Goal: Task Accomplishment & Management: Complete application form

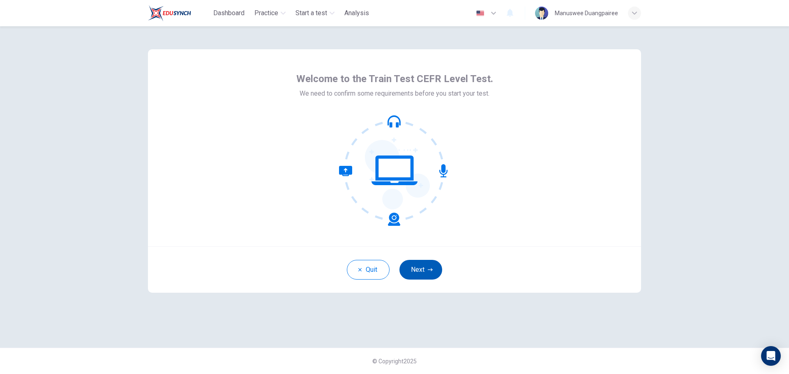
click at [414, 269] on button "Next" at bounding box center [420, 270] width 43 height 20
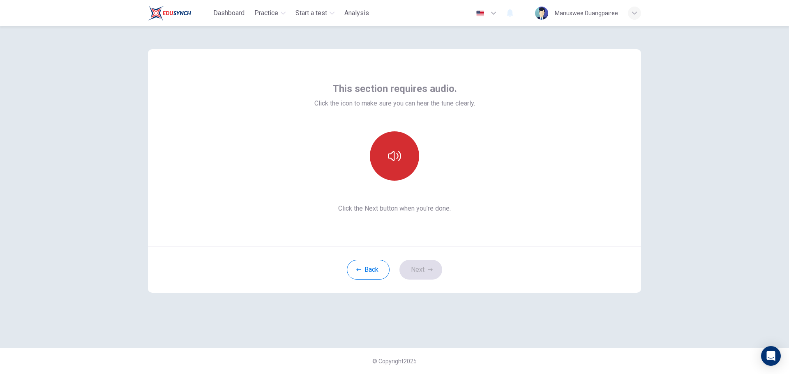
click at [390, 166] on button "button" at bounding box center [394, 155] width 49 height 49
click at [418, 271] on button "Next" at bounding box center [420, 270] width 43 height 20
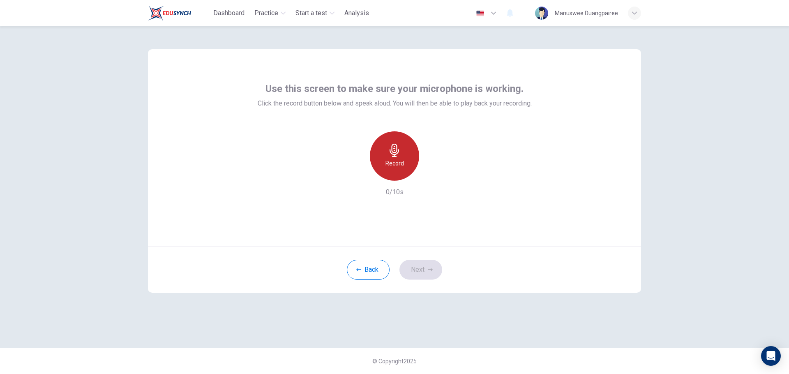
click at [400, 160] on h6 "Record" at bounding box center [394, 164] width 18 height 10
click at [406, 161] on div "Stop" at bounding box center [394, 155] width 49 height 49
click at [431, 170] on div "button" at bounding box center [432, 174] width 13 height 13
click at [426, 270] on button "Next" at bounding box center [420, 270] width 43 height 20
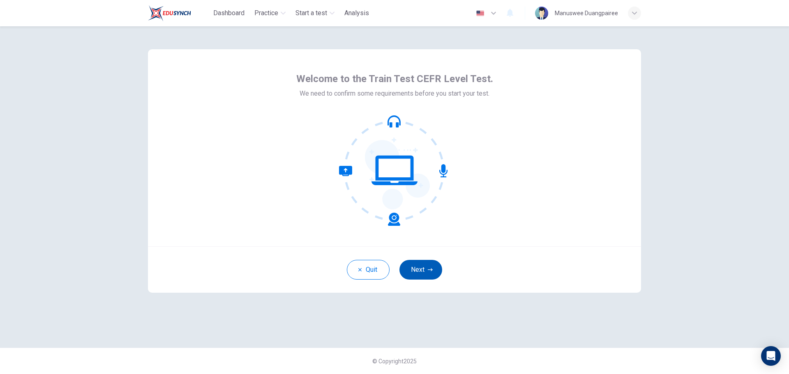
click at [423, 272] on button "Next" at bounding box center [420, 270] width 43 height 20
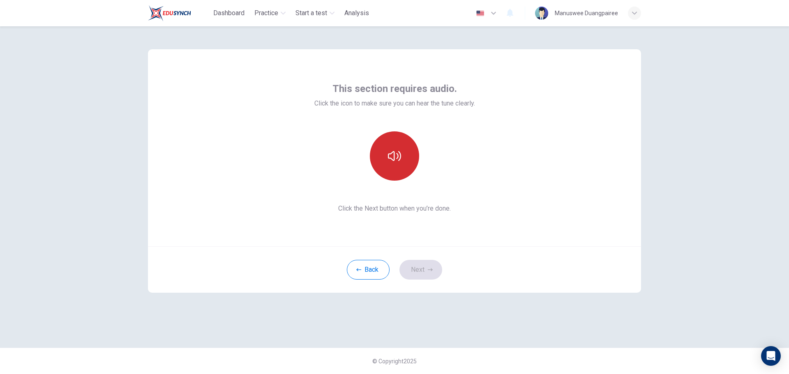
click at [404, 168] on button "button" at bounding box center [394, 155] width 49 height 49
click at [425, 263] on button "Next" at bounding box center [420, 270] width 43 height 20
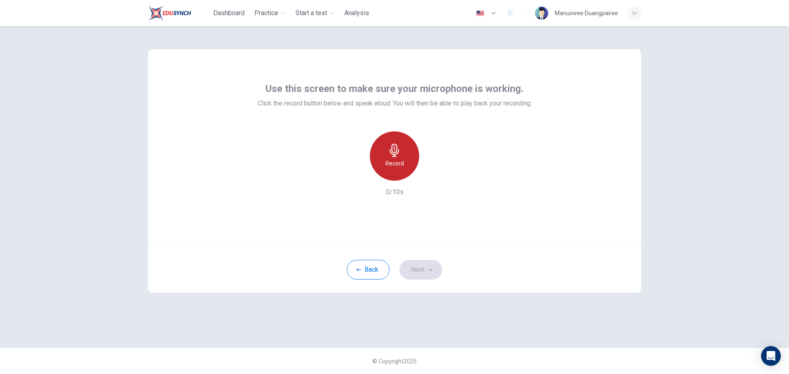
click at [399, 159] on h6 "Record" at bounding box center [394, 164] width 18 height 10
click at [398, 160] on h6 "Stop" at bounding box center [394, 164] width 12 height 10
click at [432, 178] on icon "button" at bounding box center [432, 174] width 8 height 8
click at [431, 271] on icon "button" at bounding box center [430, 269] width 5 height 3
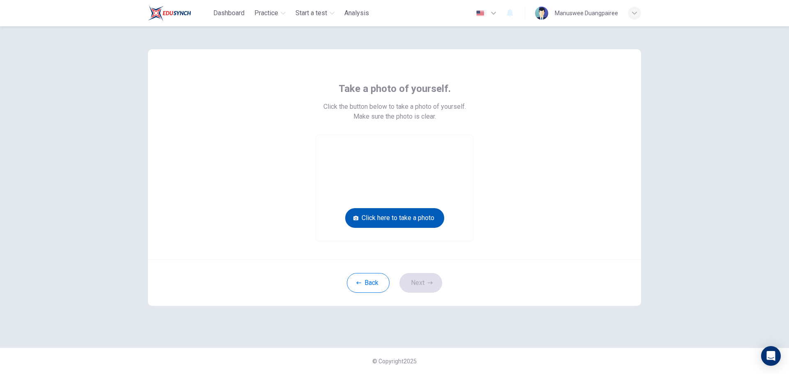
click at [423, 220] on button "Click here to take a photo" at bounding box center [394, 218] width 99 height 20
click at [414, 218] on button "Click here to take a photo" at bounding box center [394, 218] width 99 height 20
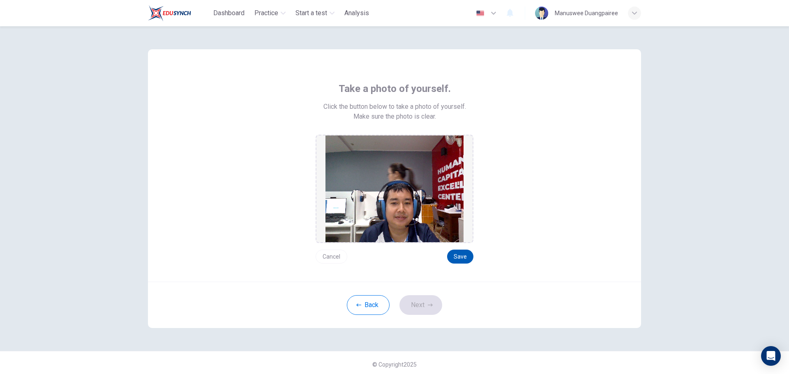
click at [464, 259] on button "Save" at bounding box center [460, 257] width 26 height 14
click at [460, 254] on button "Save" at bounding box center [460, 257] width 26 height 14
click at [464, 259] on button "Save" at bounding box center [460, 257] width 26 height 14
click at [468, 258] on button "Save" at bounding box center [460, 257] width 26 height 14
click at [419, 300] on button "Next" at bounding box center [420, 305] width 43 height 20
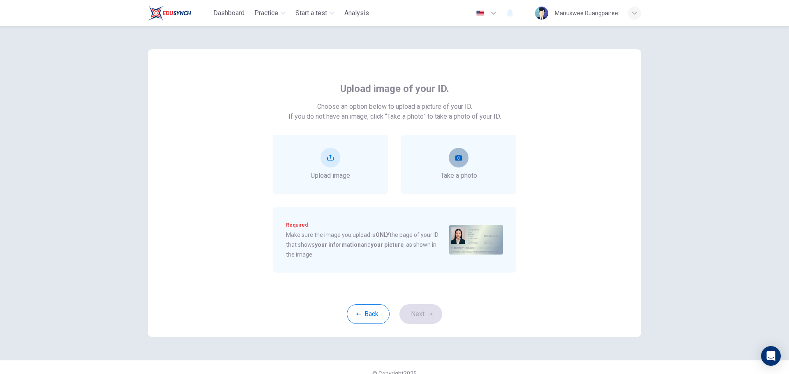
click at [455, 159] on icon "take photo" at bounding box center [458, 158] width 7 height 7
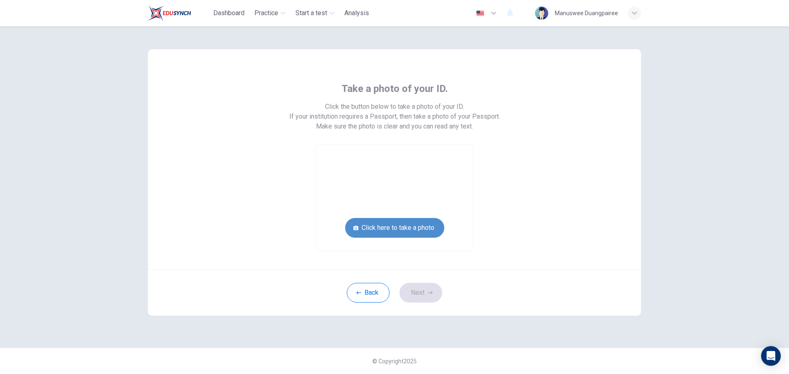
click at [390, 223] on button "Click here to take a photo" at bounding box center [394, 228] width 99 height 20
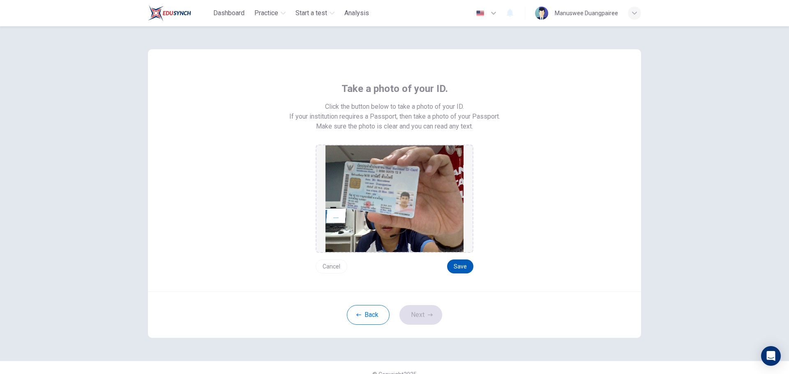
click at [461, 270] on button "Save" at bounding box center [460, 267] width 26 height 14
click at [421, 312] on button "Next" at bounding box center [420, 315] width 43 height 20
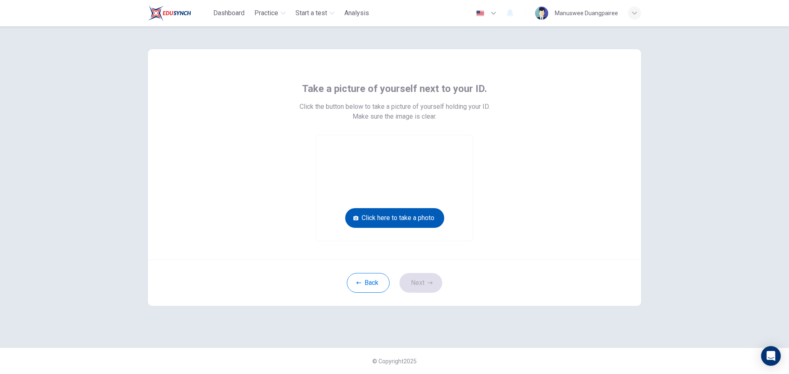
click at [406, 218] on button "Click here to take a photo" at bounding box center [394, 218] width 99 height 20
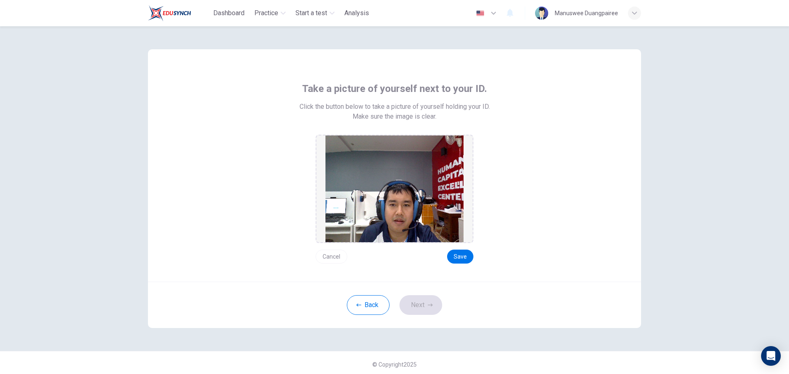
click at [325, 254] on button "Cancel" at bounding box center [332, 257] width 32 height 14
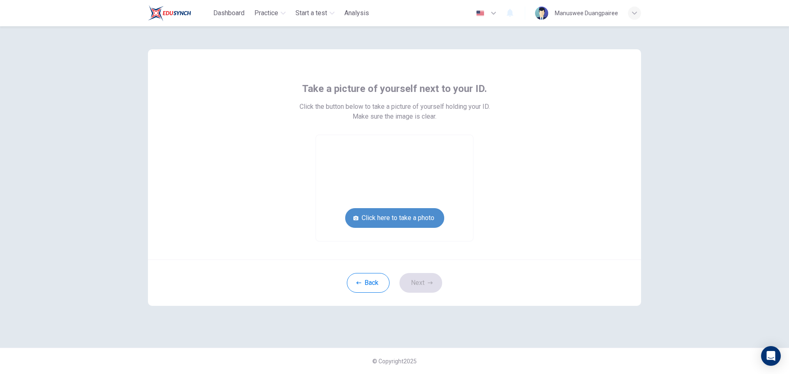
click at [393, 220] on button "Click here to take a photo" at bounding box center [394, 218] width 99 height 20
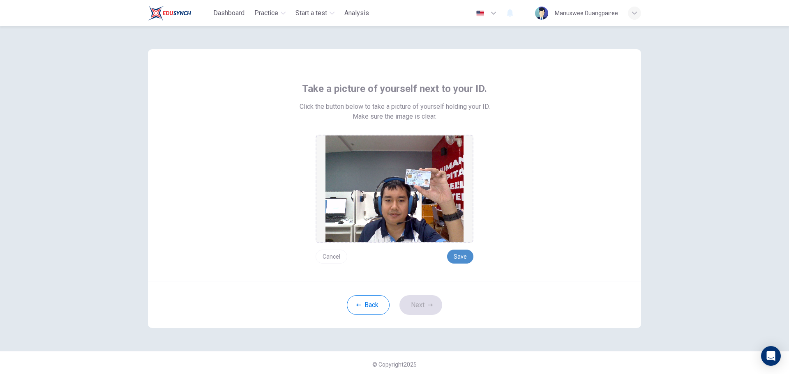
click at [466, 258] on button "Save" at bounding box center [460, 257] width 26 height 14
click at [417, 309] on button "Next" at bounding box center [420, 305] width 43 height 20
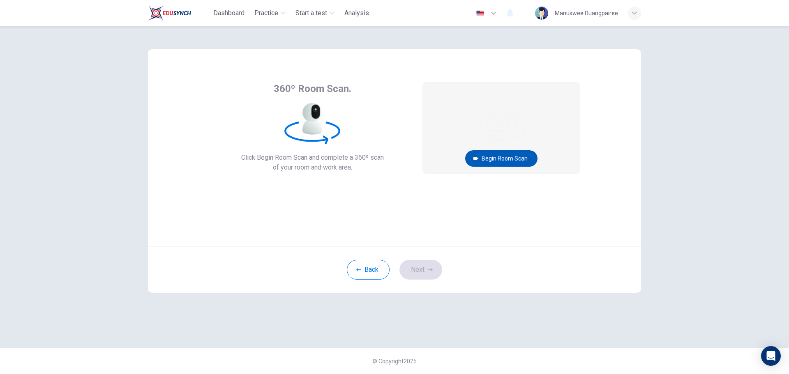
click at [507, 161] on button "Begin Room Scan" at bounding box center [501, 158] width 72 height 16
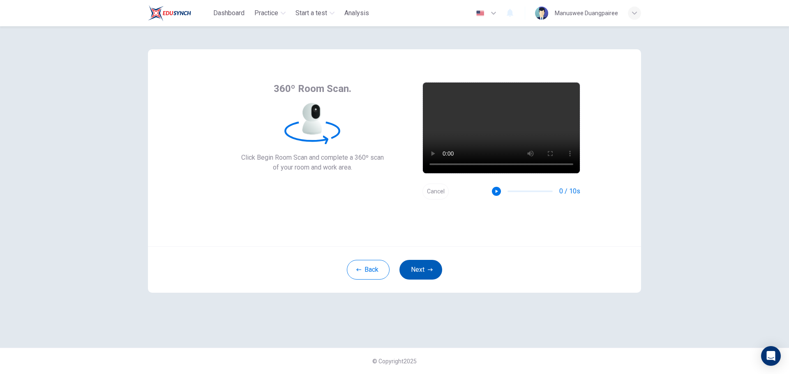
click at [421, 269] on button "Next" at bounding box center [420, 270] width 43 height 20
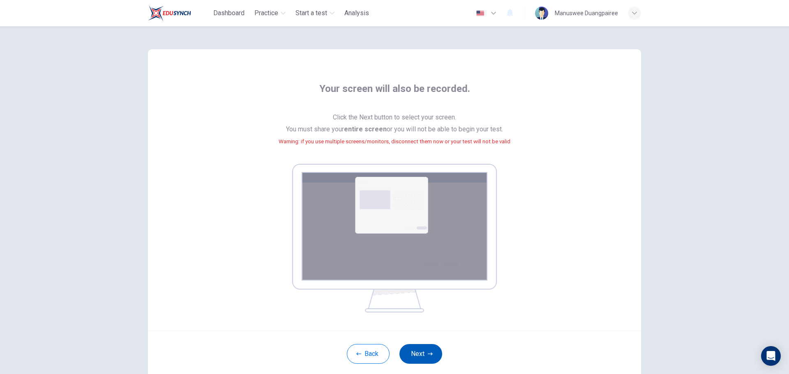
click at [424, 348] on button "Next" at bounding box center [420, 354] width 43 height 20
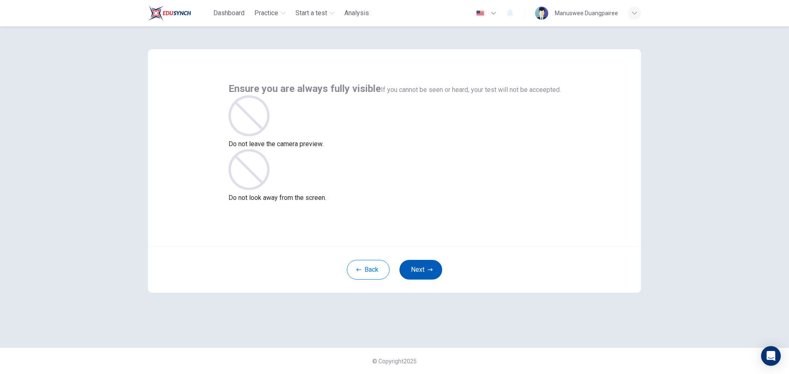
drag, startPoint x: 417, startPoint y: 272, endPoint x: 423, endPoint y: 271, distance: 6.6
click at [417, 272] on button "Next" at bounding box center [420, 270] width 43 height 20
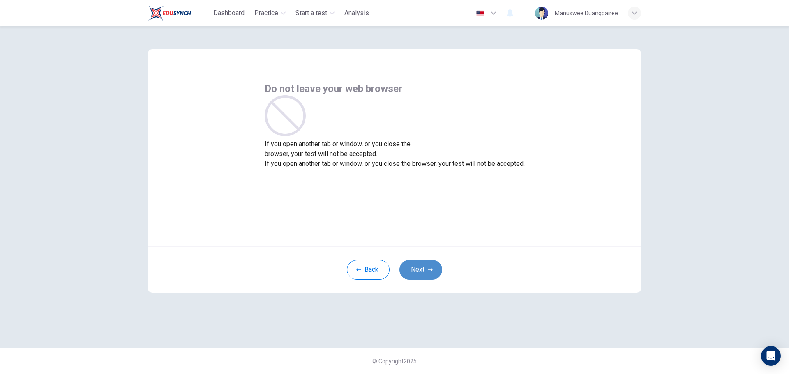
click at [423, 271] on button "Next" at bounding box center [420, 270] width 43 height 20
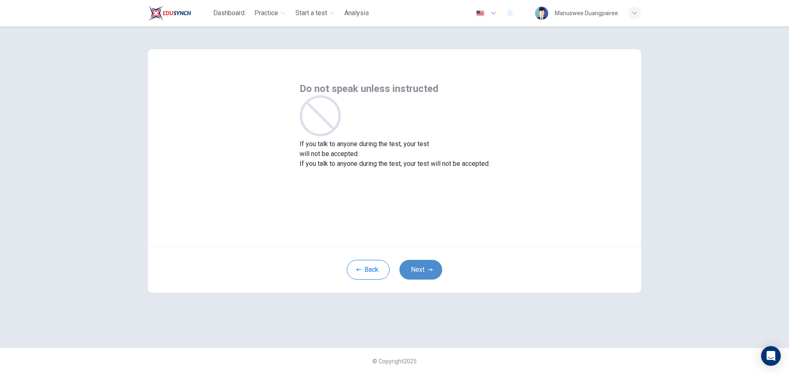
click at [423, 271] on button "Next" at bounding box center [420, 270] width 43 height 20
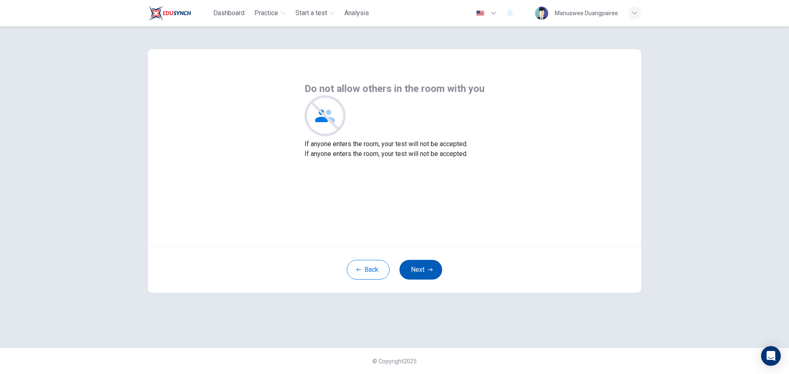
click at [426, 273] on button "Next" at bounding box center [420, 270] width 43 height 20
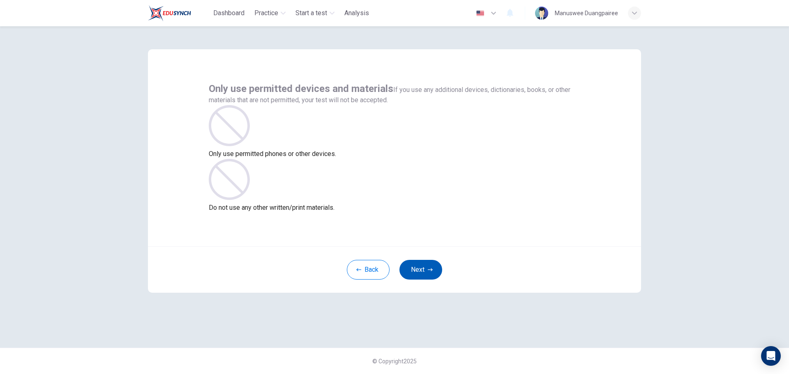
click at [426, 273] on button "Next" at bounding box center [420, 270] width 43 height 20
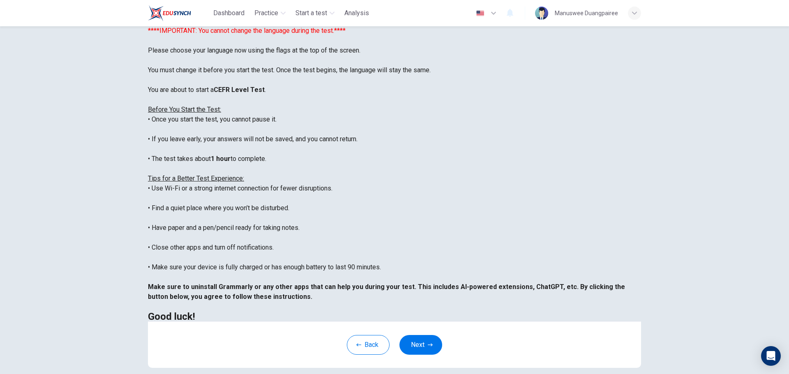
scroll to position [83, 0]
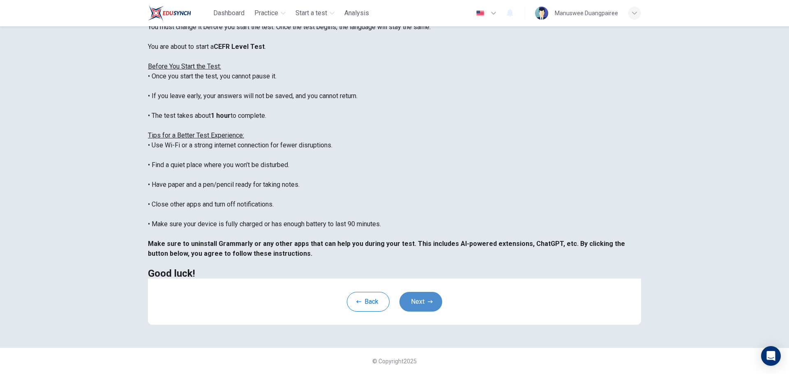
click at [428, 298] on button "Next" at bounding box center [420, 302] width 43 height 20
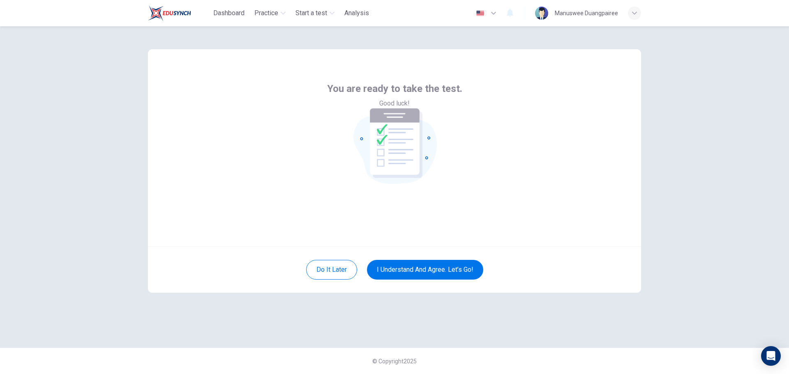
scroll to position [0, 0]
click at [454, 268] on button "I understand and agree. Let’s go!" at bounding box center [425, 270] width 116 height 20
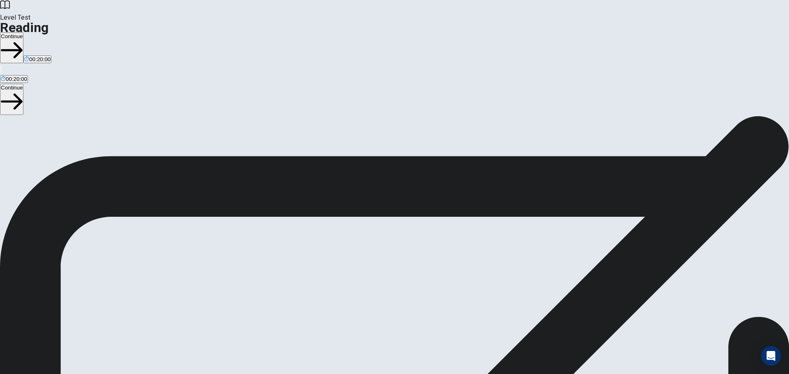
click at [23, 32] on button "Continue" at bounding box center [11, 47] width 23 height 31
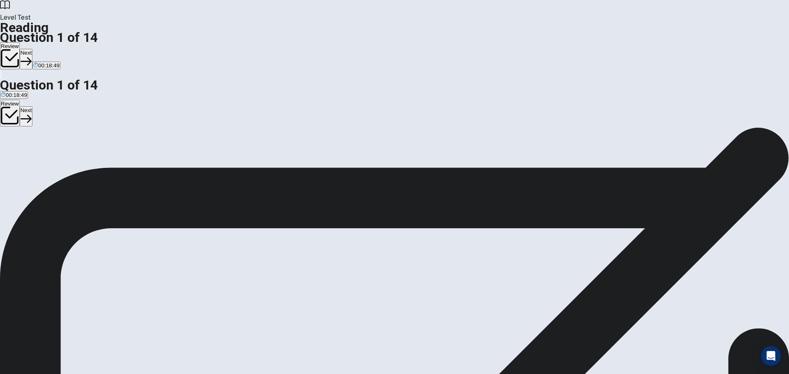
click at [32, 49] on button "Next" at bounding box center [26, 59] width 13 height 20
click at [46, 49] on button "Next" at bounding box center [39, 59] width 13 height 20
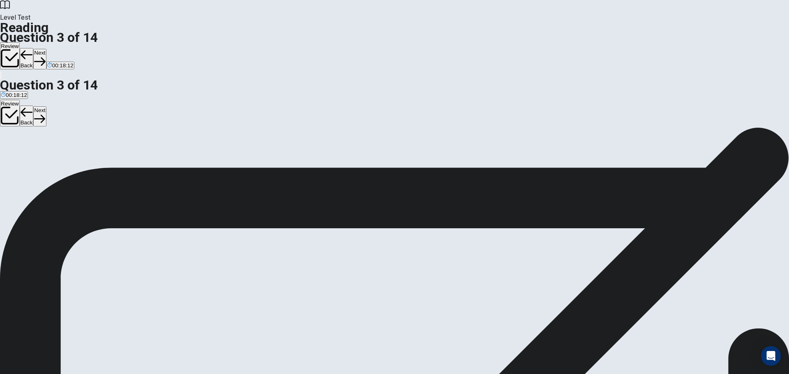
click at [46, 49] on button "Next" at bounding box center [39, 59] width 13 height 20
drag, startPoint x: 591, startPoint y: 85, endPoint x: 604, endPoint y: 89, distance: 13.8
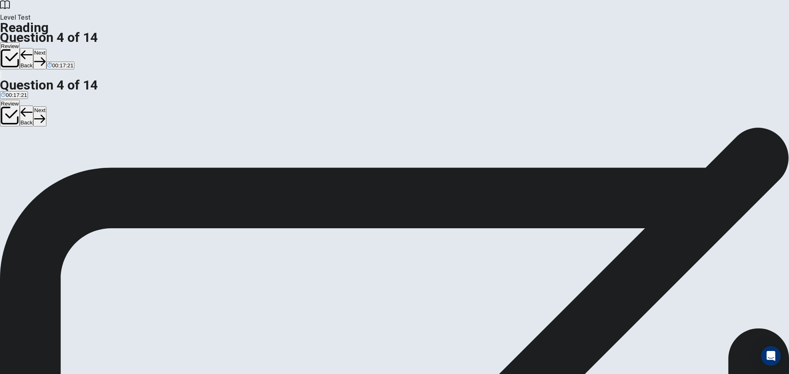
click at [46, 49] on button "Next" at bounding box center [39, 59] width 13 height 20
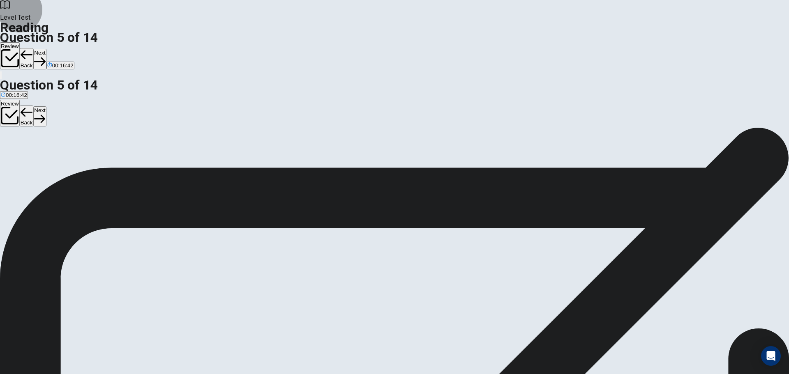
click at [46, 49] on button "Next" at bounding box center [39, 59] width 13 height 20
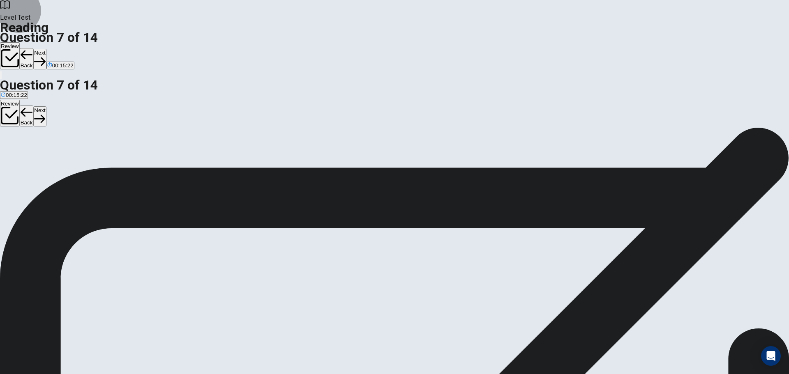
click at [46, 49] on button "Next" at bounding box center [39, 59] width 13 height 20
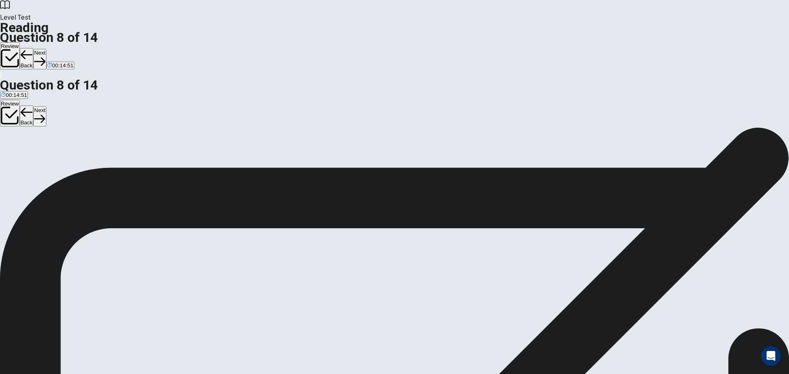
click at [45, 58] on icon "button" at bounding box center [39, 62] width 11 height 8
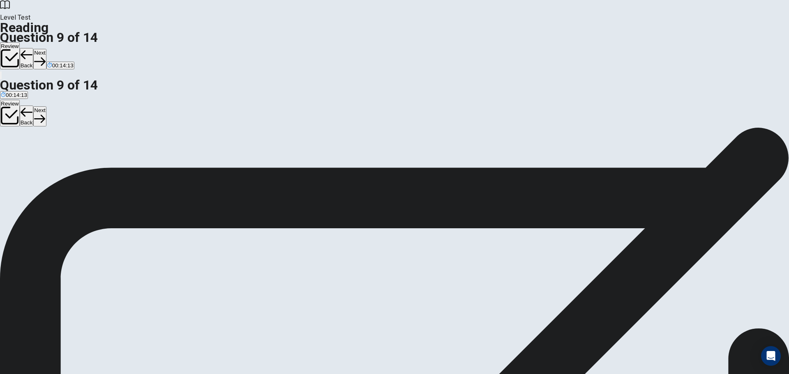
click at [46, 49] on button "Next" at bounding box center [39, 59] width 13 height 20
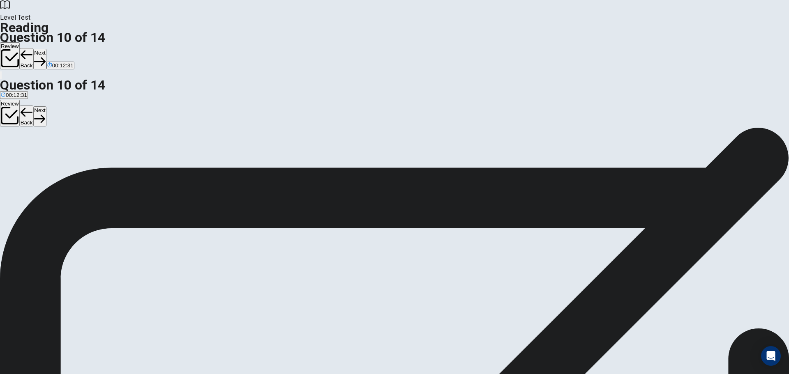
click at [46, 49] on button "Next" at bounding box center [39, 59] width 13 height 20
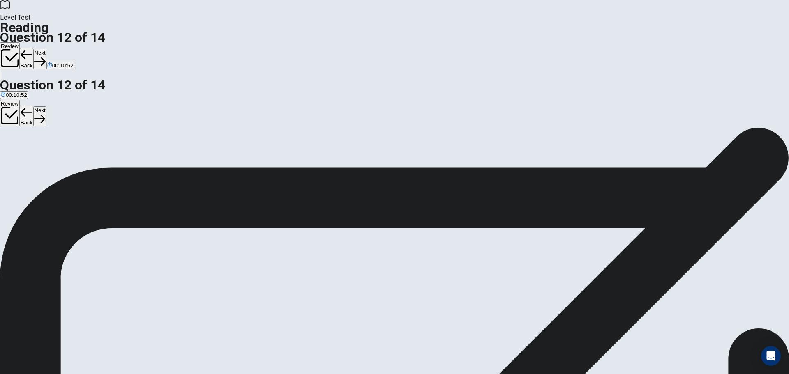
scroll to position [152, 0]
click at [46, 49] on button "Next" at bounding box center [39, 59] width 13 height 20
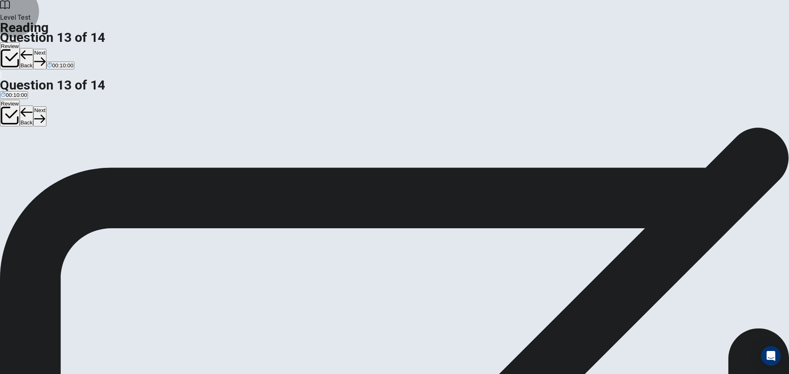
click at [46, 49] on button "Next" at bounding box center [39, 59] width 13 height 20
drag, startPoint x: 178, startPoint y: 212, endPoint x: 358, endPoint y: 212, distance: 180.4
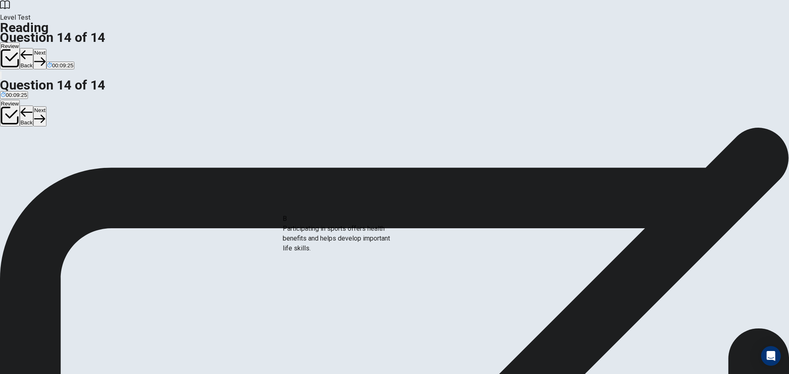
drag, startPoint x: 224, startPoint y: 210, endPoint x: 355, endPoint y: 241, distance: 134.7
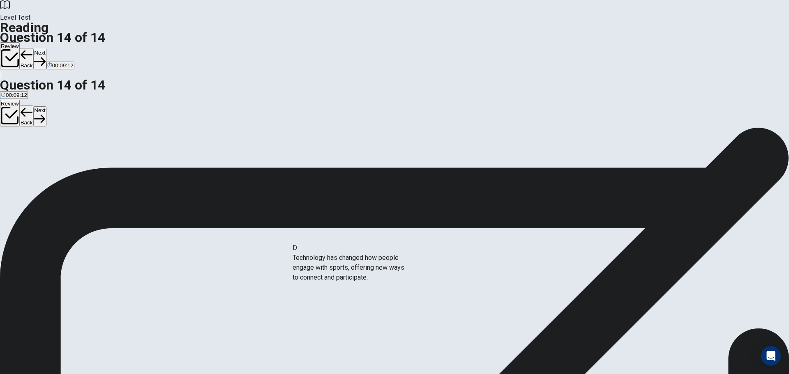
drag, startPoint x: 224, startPoint y: 260, endPoint x: 355, endPoint y: 270, distance: 131.9
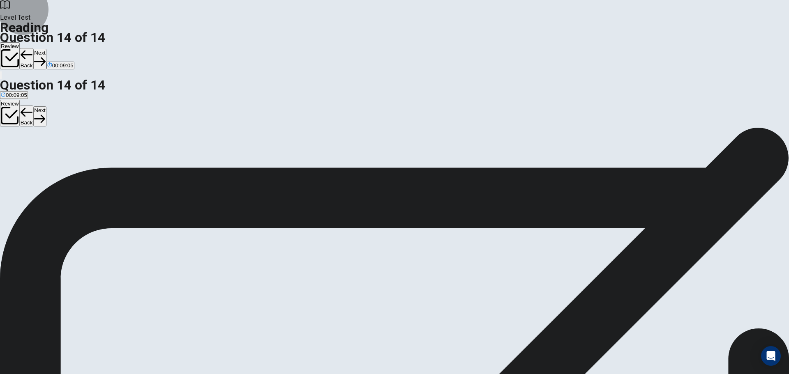
click at [46, 49] on button "Next" at bounding box center [39, 59] width 13 height 20
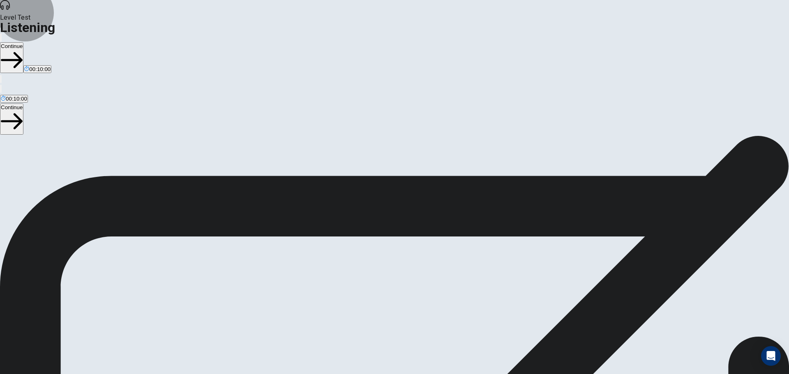
click at [23, 42] on button "Continue" at bounding box center [11, 57] width 23 height 31
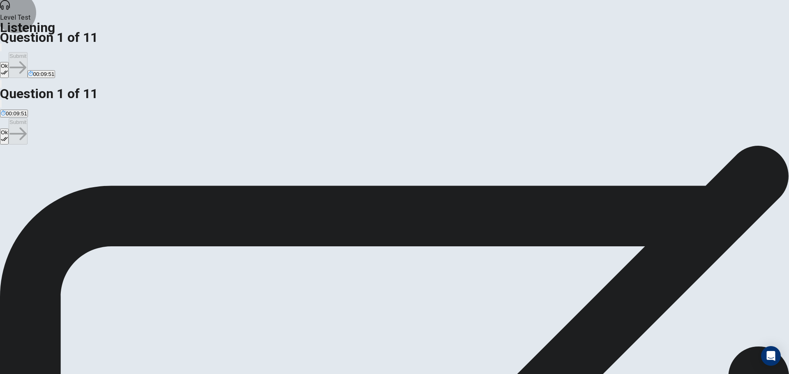
click at [9, 62] on button "Ok" at bounding box center [4, 70] width 9 height 16
click at [27, 52] on button "Submit" at bounding box center [18, 65] width 18 height 26
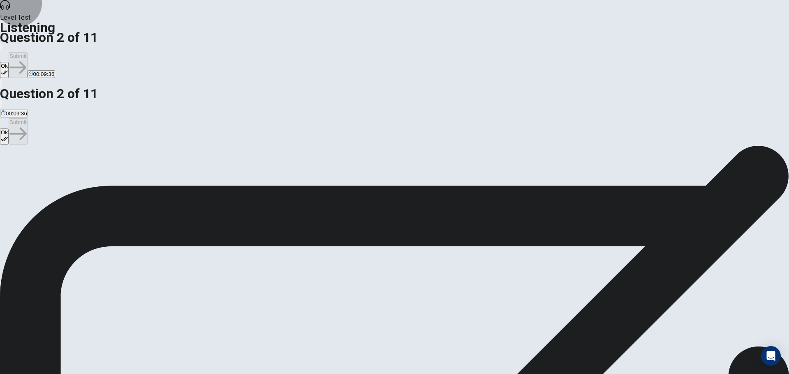
click at [9, 62] on button "Ok" at bounding box center [4, 70] width 9 height 16
click at [27, 52] on button "Submit" at bounding box center [18, 65] width 18 height 26
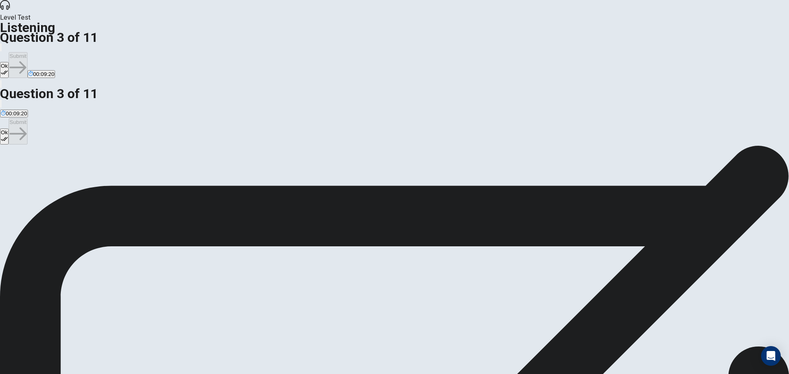
click at [9, 62] on button "Ok" at bounding box center [4, 70] width 9 height 16
click at [27, 52] on button "Submit" at bounding box center [18, 65] width 18 height 26
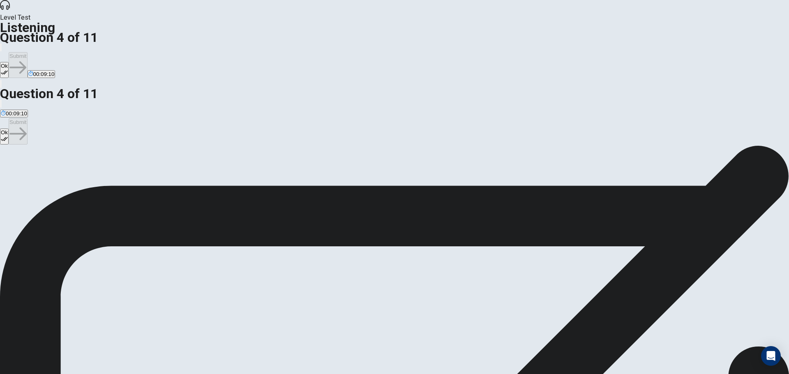
click at [8, 69] on icon "button" at bounding box center [4, 72] width 7 height 7
click at [27, 52] on button "Submit" at bounding box center [18, 65] width 18 height 26
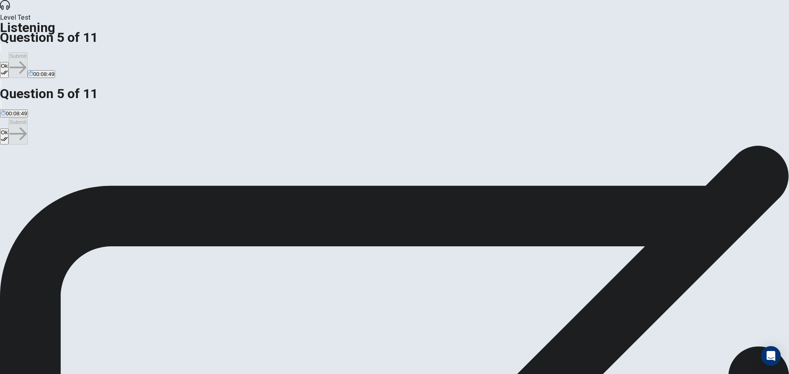
click at [9, 62] on button "Ok" at bounding box center [4, 70] width 9 height 16
click at [27, 52] on button "Submit" at bounding box center [18, 65] width 18 height 26
click at [8, 69] on icon "button" at bounding box center [4, 72] width 7 height 7
click at [27, 52] on button "Submit" at bounding box center [18, 65] width 18 height 26
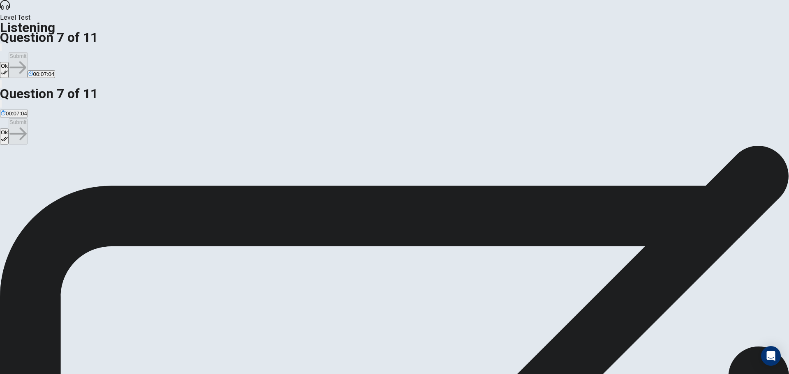
click at [9, 62] on button "Ok" at bounding box center [4, 70] width 9 height 16
click at [27, 52] on button "Submit" at bounding box center [18, 65] width 18 height 26
click at [9, 62] on button "Ok" at bounding box center [4, 70] width 9 height 16
click at [27, 52] on button "Submit" at bounding box center [18, 65] width 18 height 26
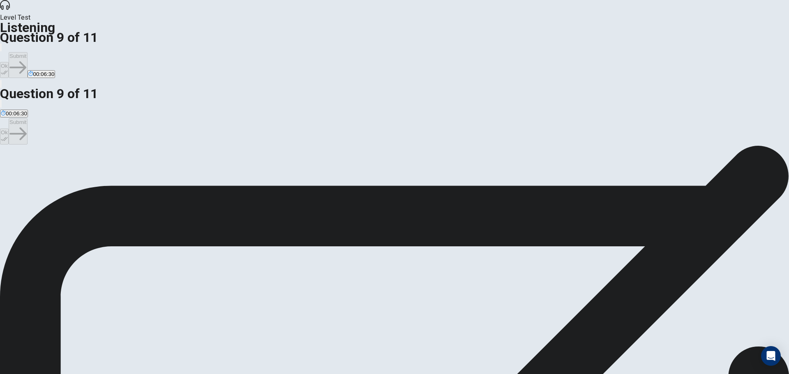
click at [9, 62] on button "Ok" at bounding box center [4, 70] width 9 height 16
click at [27, 52] on button "Submit" at bounding box center [18, 65] width 18 height 26
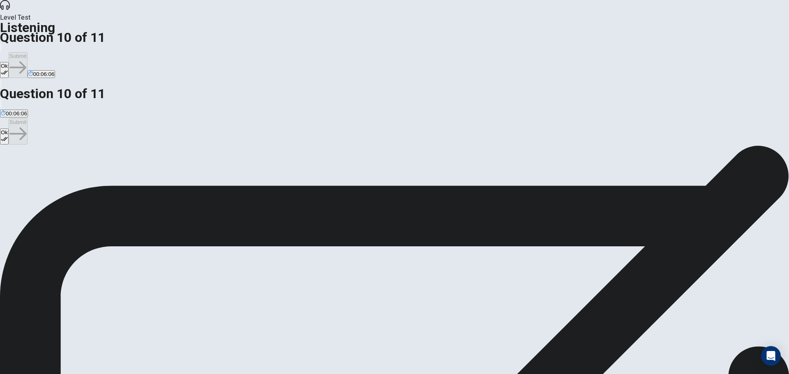
click at [8, 69] on icon "button" at bounding box center [4, 72] width 7 height 7
click at [26, 59] on icon "button" at bounding box center [17, 67] width 17 height 17
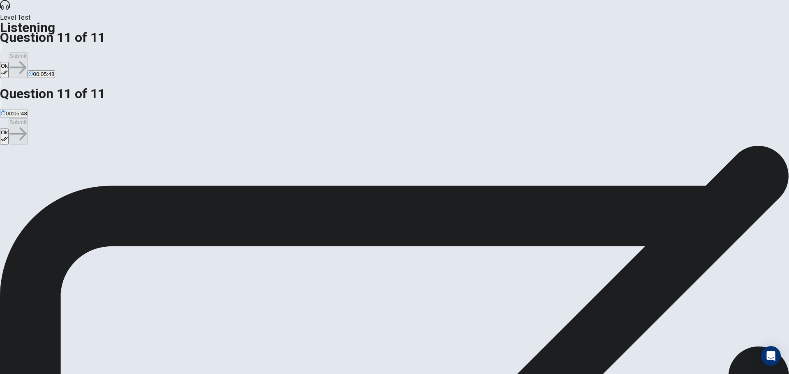
click at [9, 62] on button "Ok" at bounding box center [4, 70] width 9 height 16
click at [27, 52] on button "Submit" at bounding box center [18, 65] width 18 height 26
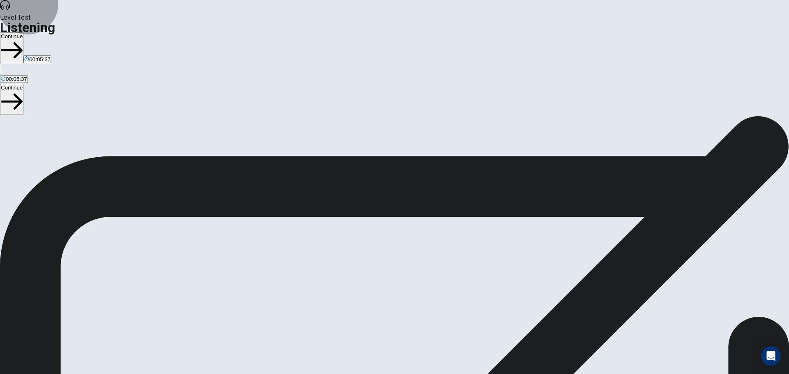
click at [23, 32] on button "Continue" at bounding box center [11, 47] width 23 height 31
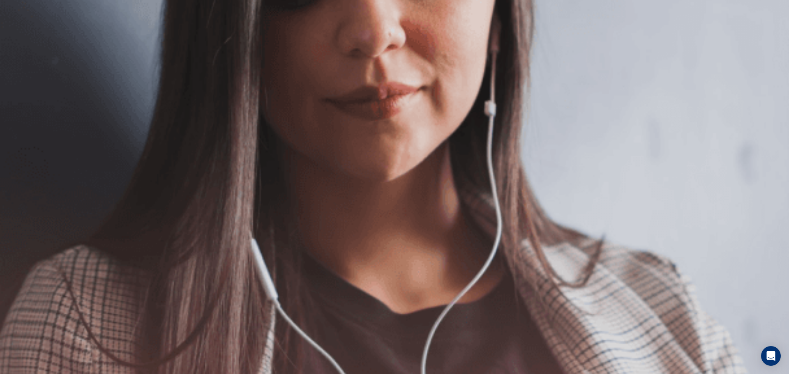
click at [23, 42] on button "Continue" at bounding box center [11, 57] width 23 height 31
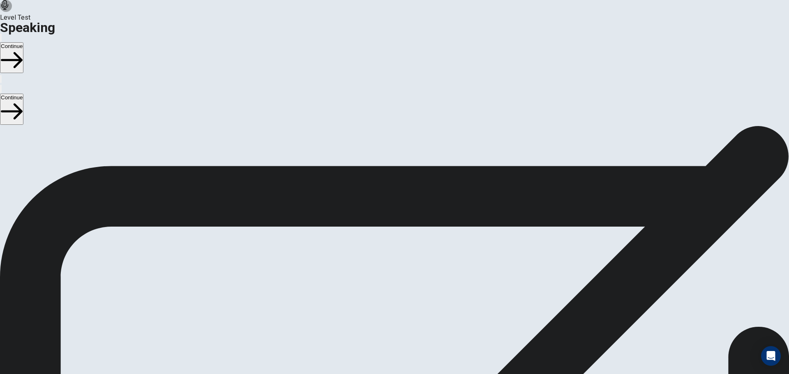
drag, startPoint x: 523, startPoint y: 269, endPoint x: 524, endPoint y: 264, distance: 5.1
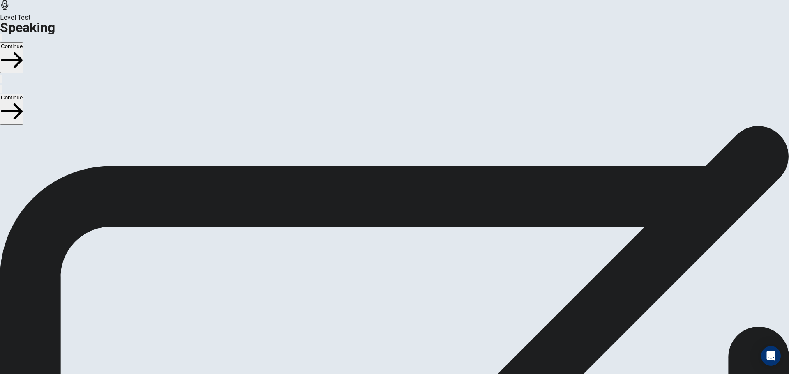
click at [23, 42] on button "Continue" at bounding box center [11, 57] width 23 height 31
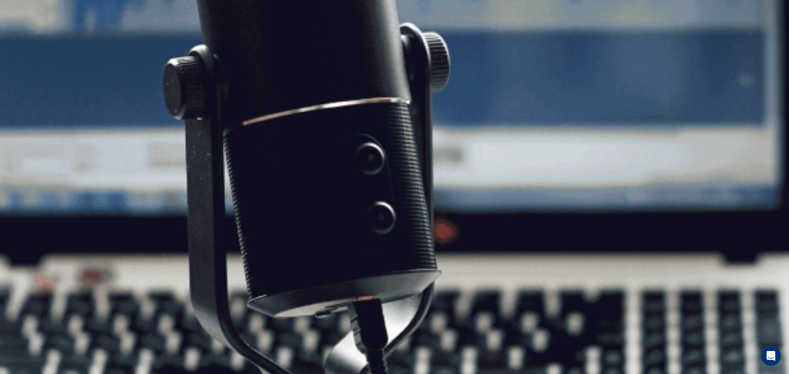
click at [23, 42] on button "Continue" at bounding box center [11, 57] width 23 height 31
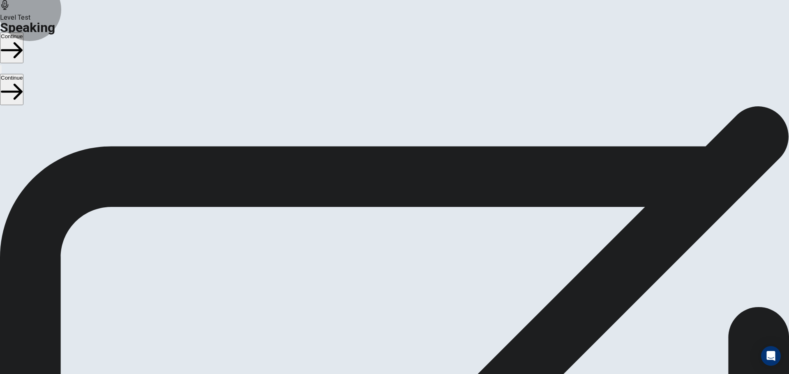
click at [23, 32] on button "Continue" at bounding box center [11, 47] width 23 height 31
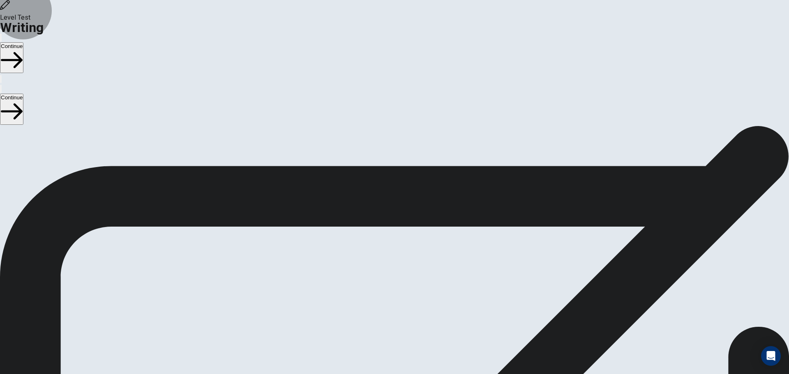
click at [23, 42] on button "Continue" at bounding box center [11, 57] width 23 height 31
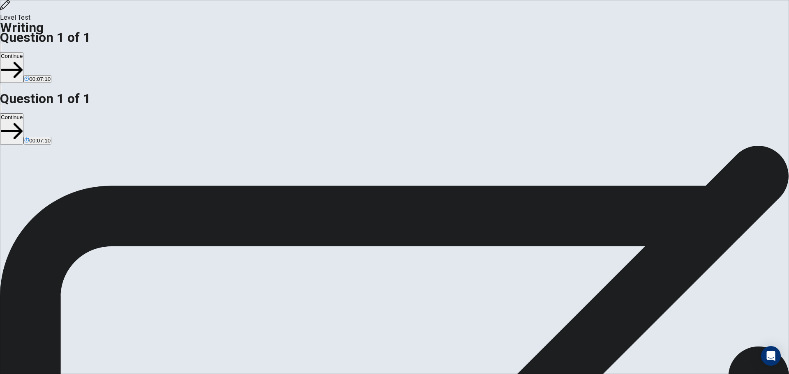
drag, startPoint x: 417, startPoint y: 187, endPoint x: 427, endPoint y: 181, distance: 11.6
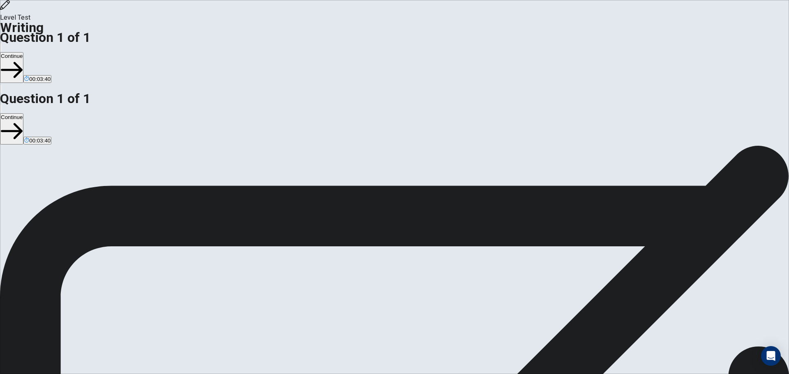
type textarea "**********"
click at [23, 52] on button "Continue" at bounding box center [11, 67] width 23 height 31
